Goal: Task Accomplishment & Management: Use online tool/utility

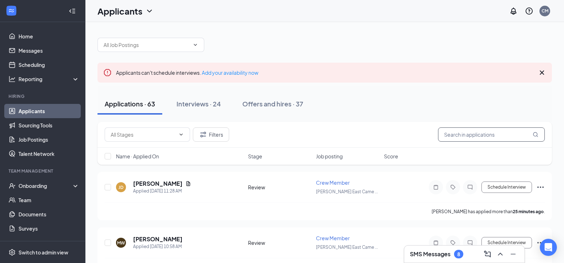
click at [489, 138] on input "text" at bounding box center [491, 134] width 107 height 14
type input "[PERSON_NAME]"
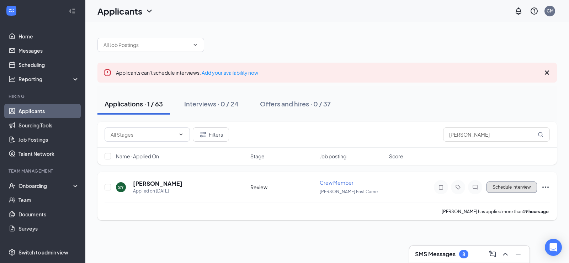
click at [502, 185] on button "Schedule Interview" at bounding box center [512, 186] width 51 height 11
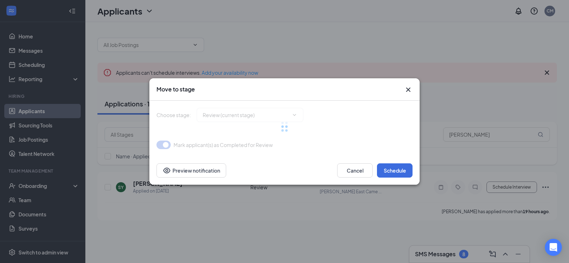
type input "Interview (next stage)"
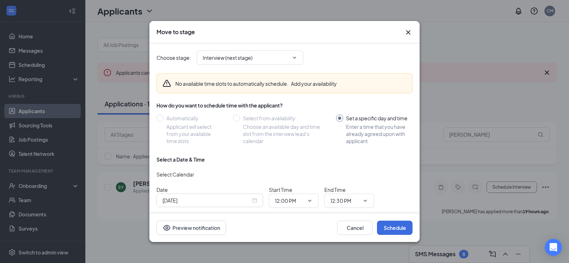
click at [225, 200] on input "[DATE]" at bounding box center [207, 200] width 88 height 8
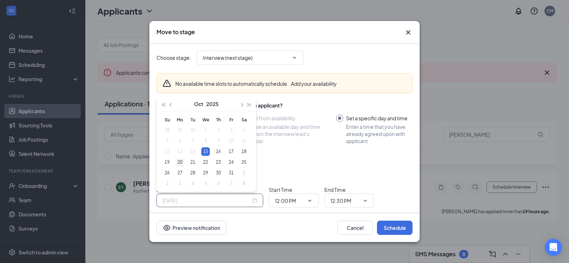
type input "[DATE]"
click at [179, 161] on div "20" at bounding box center [180, 162] width 9 height 9
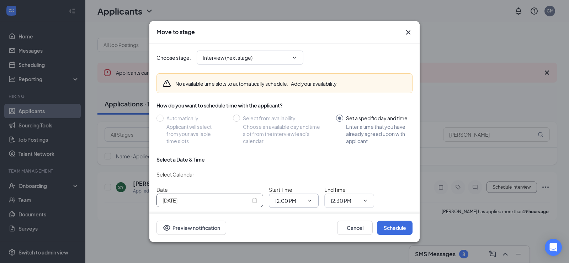
click at [305, 200] on span "12:00 PM" at bounding box center [294, 200] width 50 height 14
click at [313, 198] on span "12:00 PM" at bounding box center [294, 200] width 50 height 14
click at [309, 221] on div "Cancel Schedule Preview notification" at bounding box center [285, 228] width 256 height 14
click at [307, 202] on icon "ChevronDown" at bounding box center [310, 201] width 6 height 6
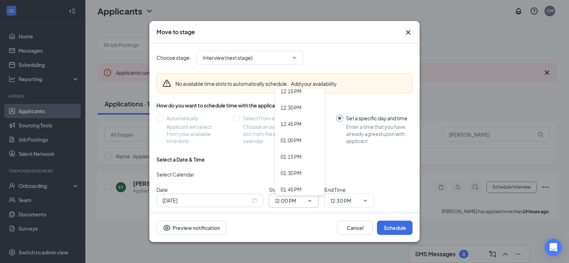
scroll to position [869, 0]
click at [299, 190] on div "02:45 PM" at bounding box center [291, 193] width 21 height 8
type input "02:45 PM"
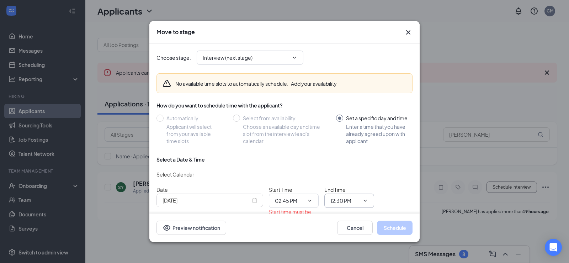
click at [356, 200] on input "12:30 PM" at bounding box center [344, 201] width 29 height 8
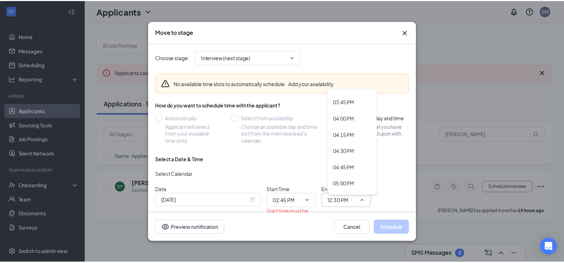
scroll to position [932, 0]
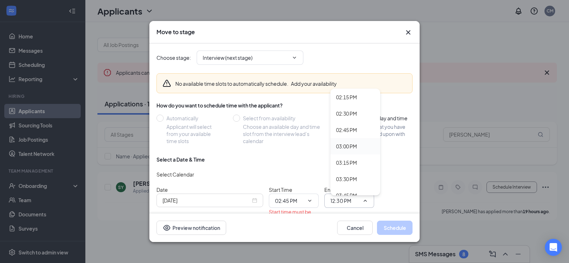
click at [351, 145] on div "03:00 PM" at bounding box center [346, 146] width 21 height 8
type input "03:00 PM"
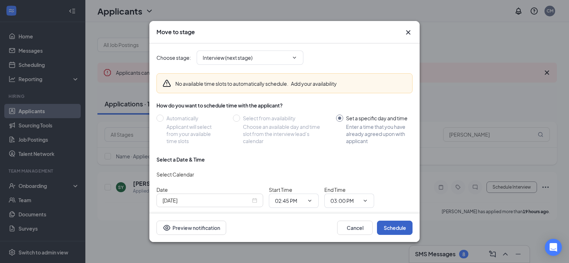
click at [381, 227] on button "Schedule" at bounding box center [395, 228] width 36 height 14
